Goal: Task Accomplishment & Management: Manage account settings

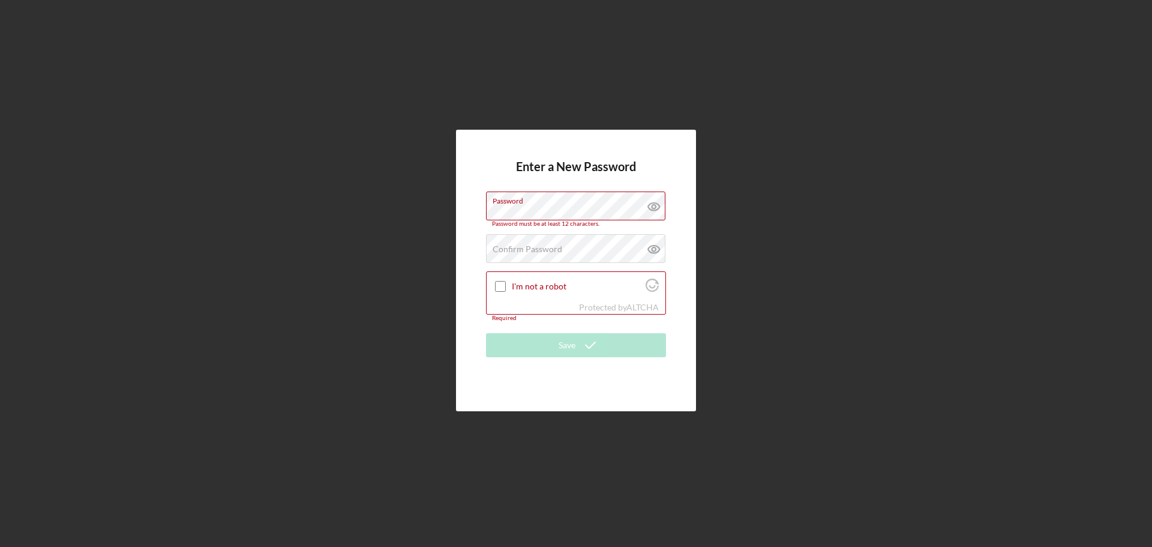
click at [580, 399] on div "Enter a New Password Password Password must be at least 12 characters. Confirm …" at bounding box center [576, 271] width 240 height 282
click at [547, 192] on label "Password" at bounding box center [579, 198] width 173 height 13
drag, startPoint x: 546, startPoint y: 204, endPoint x: 463, endPoint y: 213, distance: 83.3
click at [463, 213] on div "Enter a New Password Password Password must be at least 12 characters. Confirm …" at bounding box center [576, 271] width 240 height 282
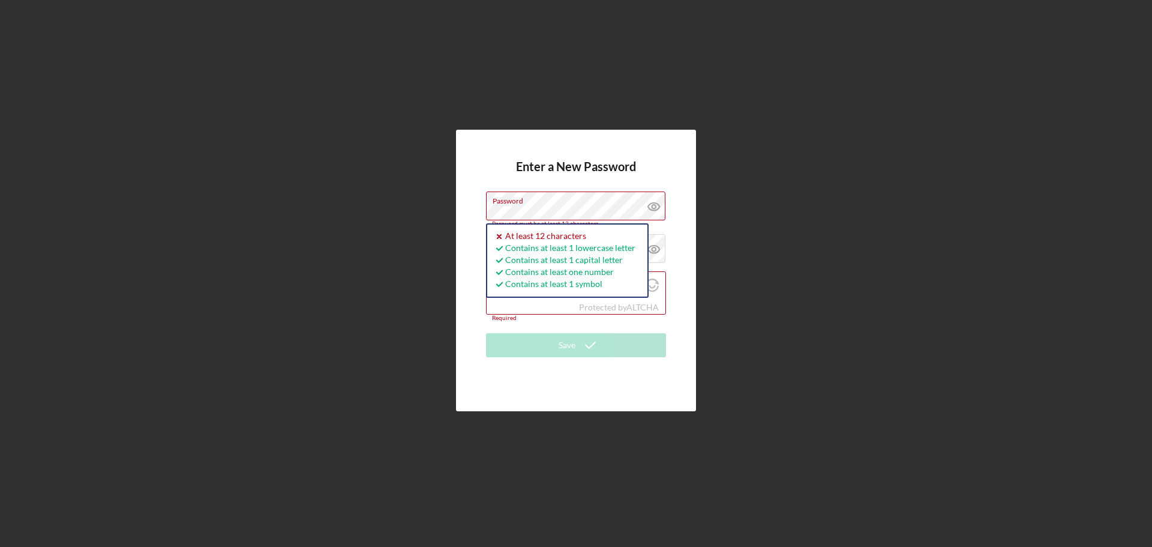
click at [471, 209] on div "Enter a New Password Password Password must be at least 12 characters. Icon/ico…" at bounding box center [576, 271] width 240 height 282
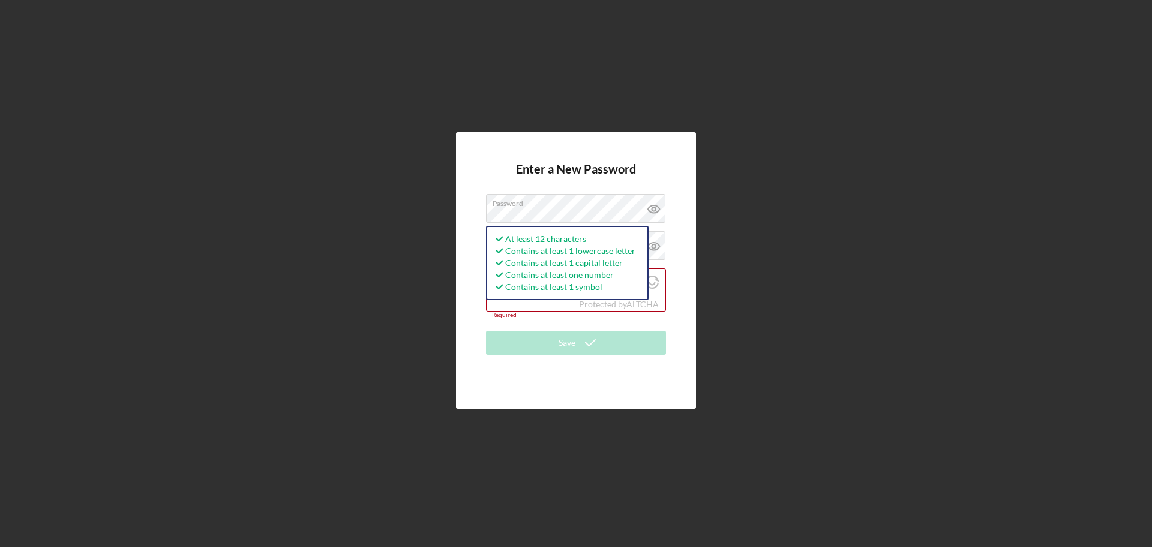
click at [619, 395] on div "Enter a New Password Password At least 12 characters Contains at least 1 lowerc…" at bounding box center [576, 270] width 240 height 276
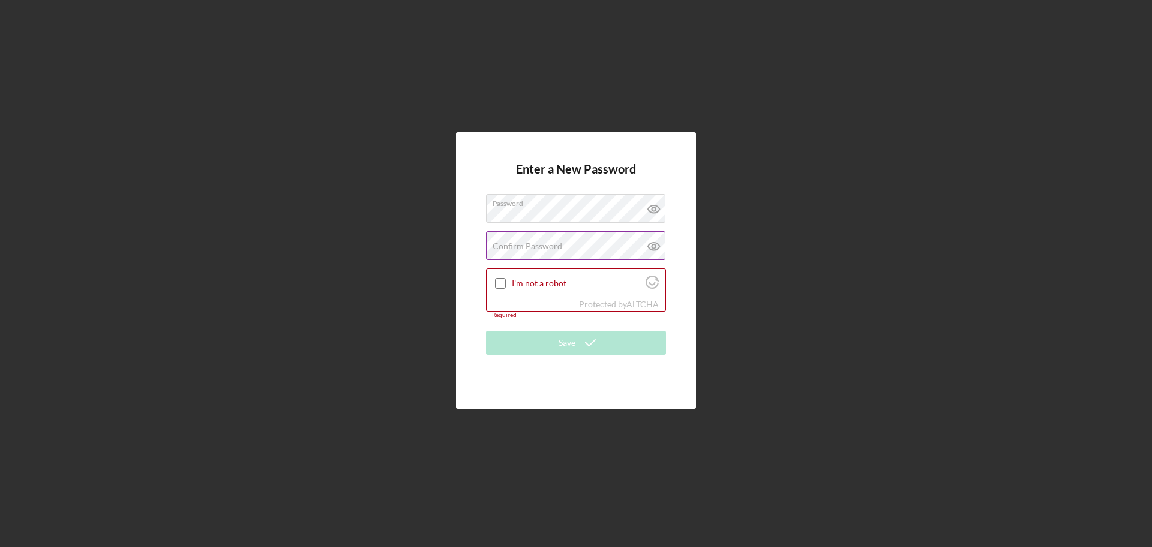
click at [538, 246] on label "Confirm Password" at bounding box center [528, 246] width 70 height 10
click at [499, 283] on input "I'm not a robot" at bounding box center [500, 283] width 11 height 11
checkbox input "true"
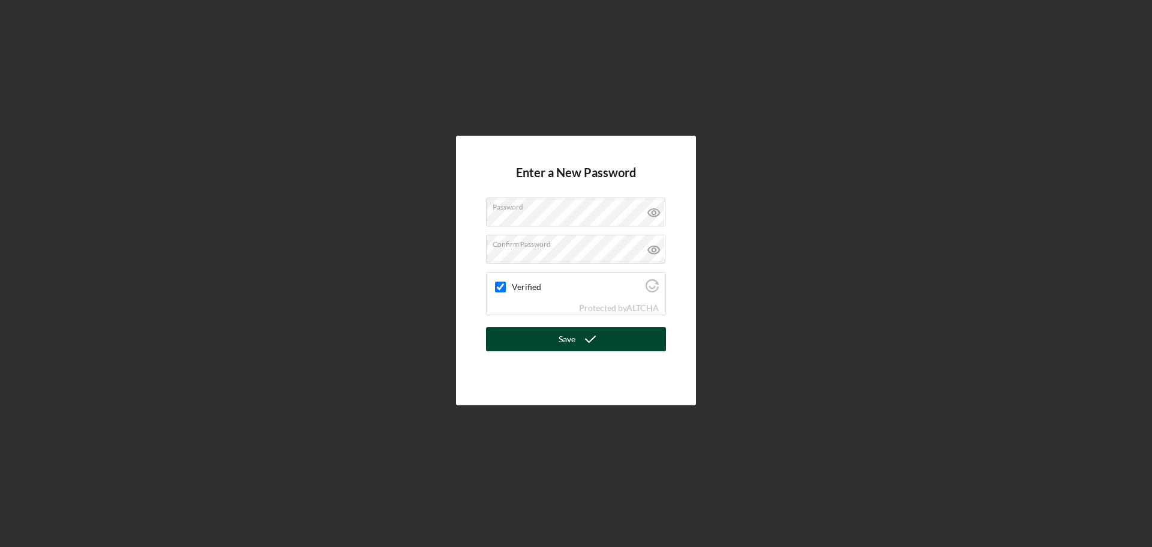
click at [570, 340] on div "Save" at bounding box center [567, 339] width 17 height 24
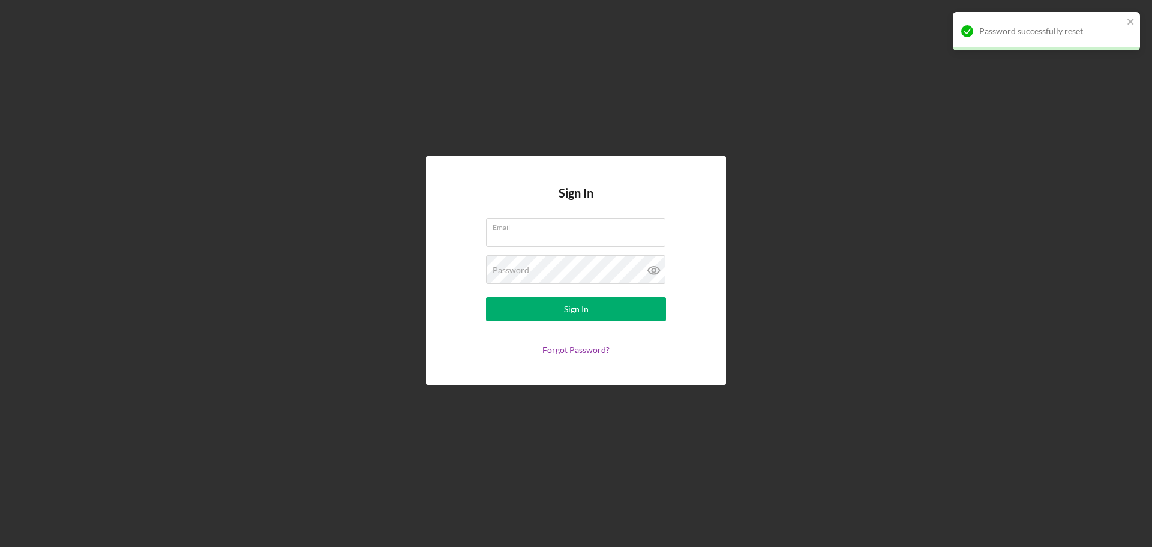
type input "[EMAIL_ADDRESS][DOMAIN_NAME]"
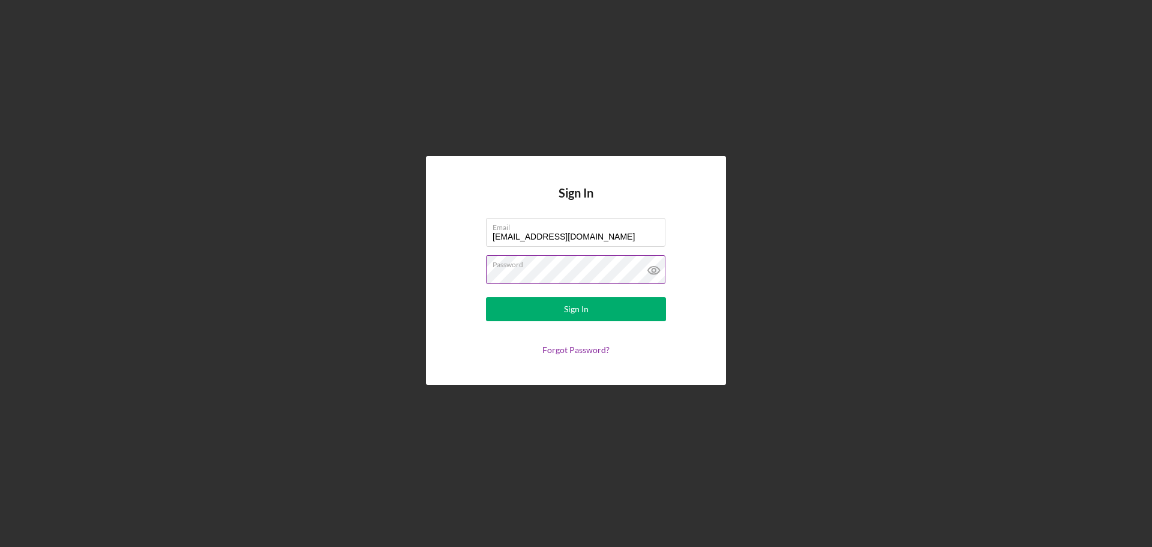
click at [656, 266] on icon at bounding box center [654, 270] width 30 height 30
click at [447, 272] on div "Sign In Email [EMAIL_ADDRESS][DOMAIN_NAME] Password Sign In Forgot Password?" at bounding box center [576, 270] width 300 height 229
click at [916, 442] on div "Sign In Email [EMAIL_ADDRESS][DOMAIN_NAME] Password Sign In Forgot Password?" at bounding box center [576, 270] width 1140 height 541
